Goal: Task Accomplishment & Management: Manage account settings

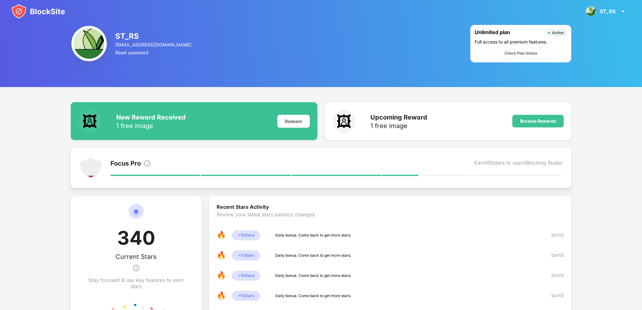
click at [585, 42] on div "ST_RS [EMAIL_ADDRESS][DOMAIN_NAME] Reset password Unlimited plan Active Full ac…" at bounding box center [321, 43] width 642 height 87
click at [606, 13] on div "ST_RS" at bounding box center [608, 11] width 16 height 6
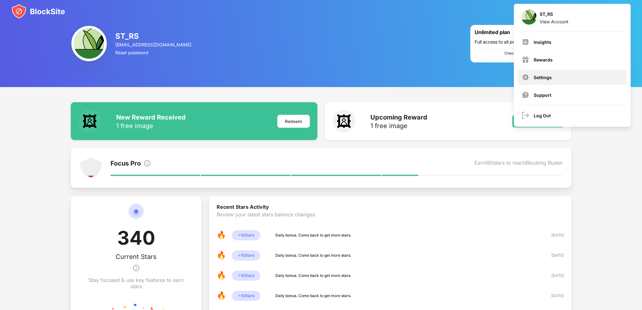
click at [537, 77] on div "Settings" at bounding box center [543, 77] width 18 height 5
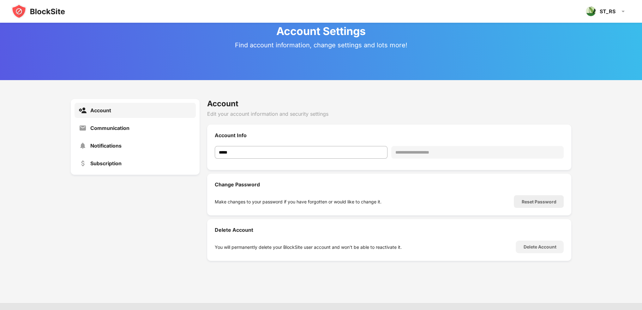
scroll to position [23, 0]
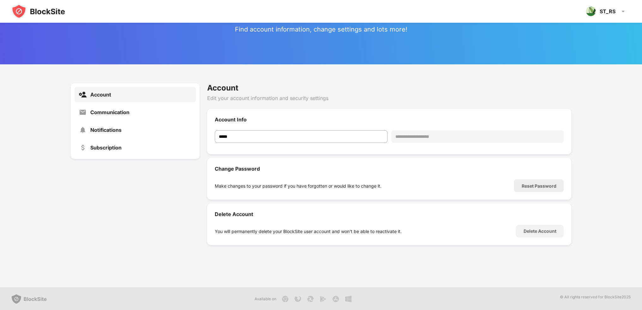
click at [129, 102] on div "Account" at bounding box center [135, 94] width 121 height 15
click at [129, 112] on div "Communication" at bounding box center [109, 112] width 39 height 6
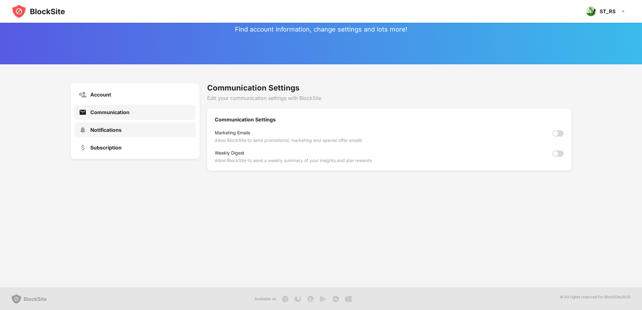
click at [131, 131] on div "Notifications" at bounding box center [135, 130] width 121 height 15
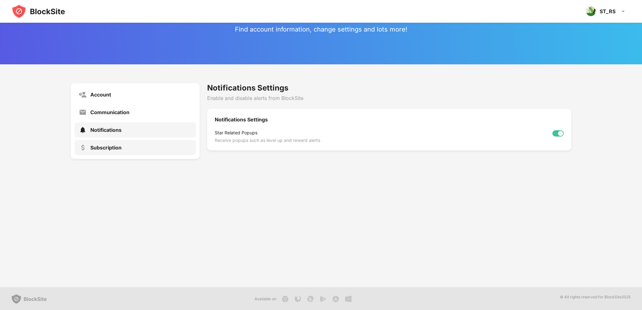
click at [129, 145] on div "Subscription" at bounding box center [135, 147] width 121 height 15
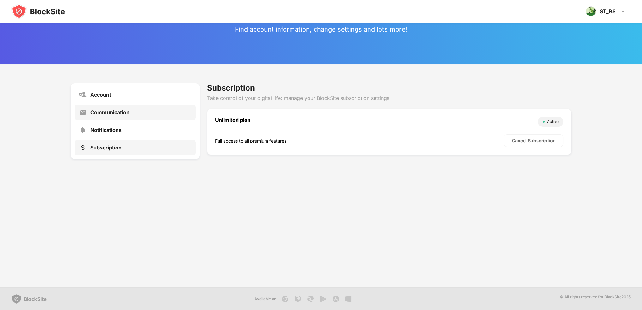
click at [139, 114] on div "Communication" at bounding box center [135, 112] width 121 height 15
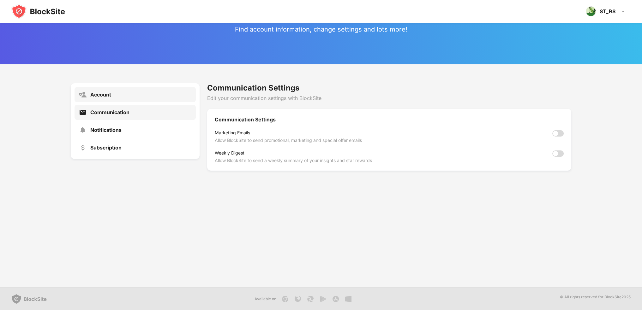
click at [128, 91] on div "Account" at bounding box center [135, 94] width 121 height 15
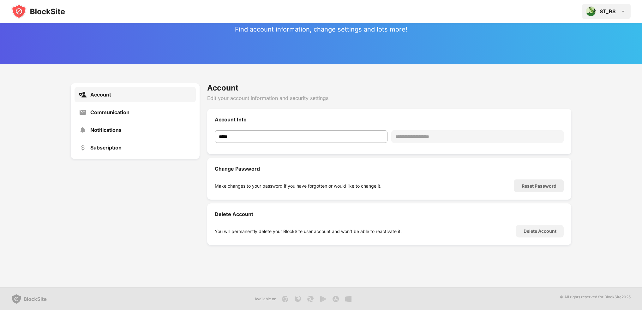
click at [601, 9] on div "ST_RS" at bounding box center [608, 11] width 16 height 6
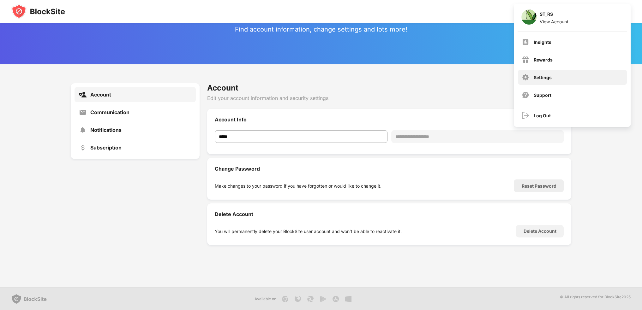
click at [557, 78] on div "Settings" at bounding box center [572, 77] width 109 height 15
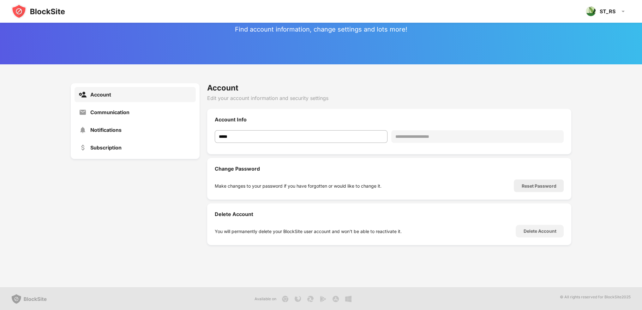
click at [47, 14] on img at bounding box center [38, 11] width 54 height 15
